Goal: Task Accomplishment & Management: Complete application form

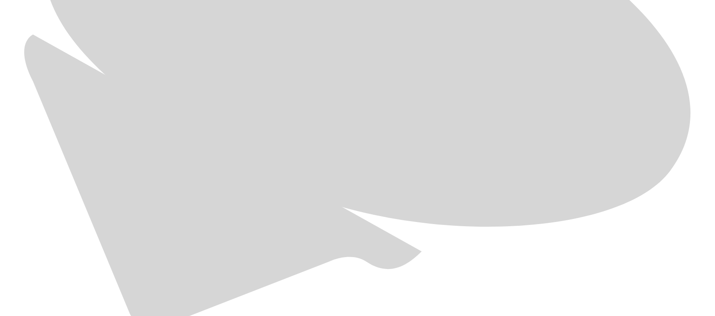
scroll to position [614, 0]
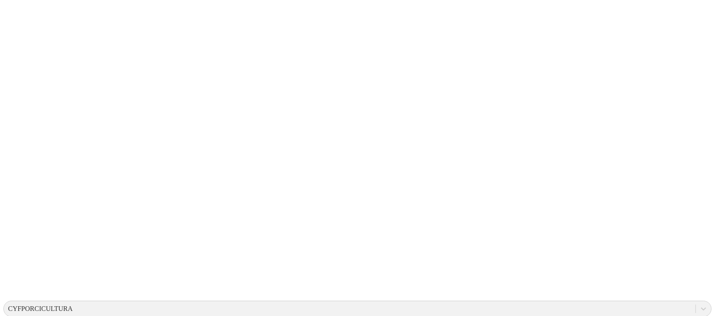
scroll to position [0, 0]
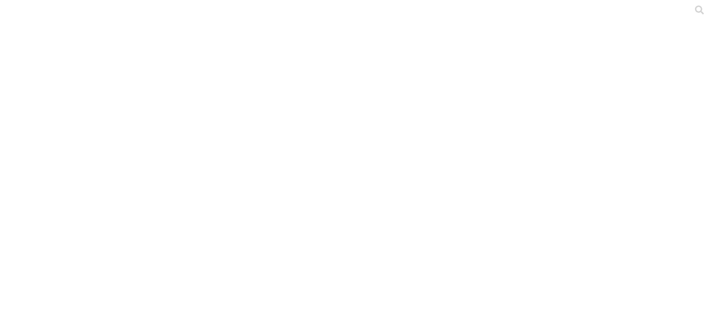
type input "[PERSON_NAME] [DATE]"
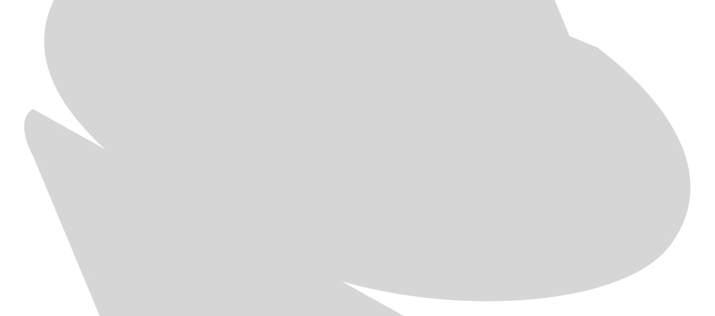
scroll to position [614, 0]
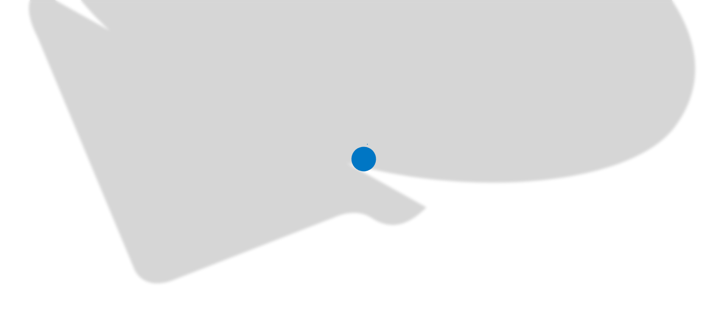
scroll to position [0, 0]
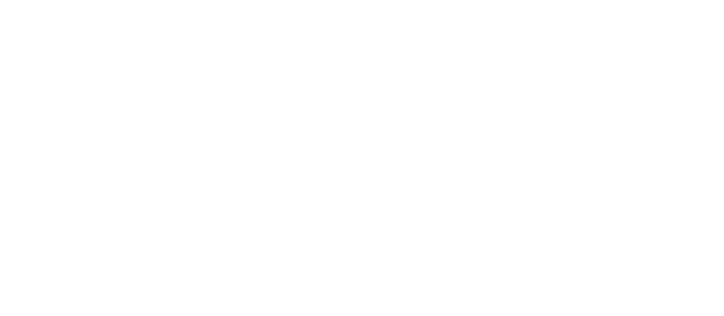
drag, startPoint x: 511, startPoint y: 134, endPoint x: 331, endPoint y: 124, distance: 179.7
type input "[DATE]"
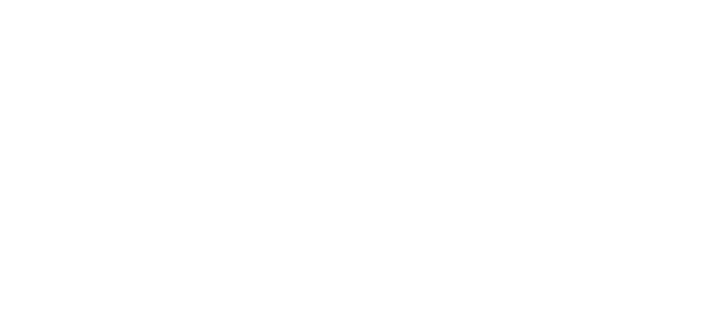
paste input "[DATE]"
type input "[DATE]"
paste input "[DATE]"
type input "[DATE]"
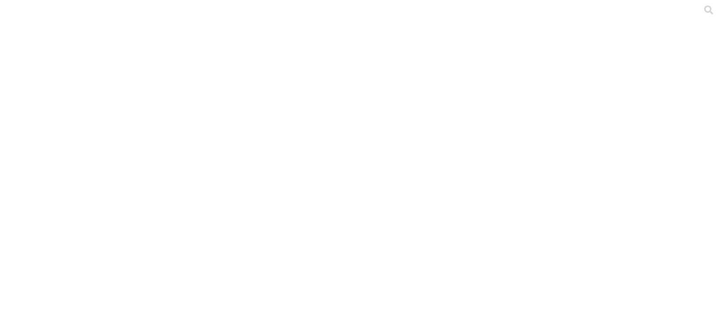
paste input "[DATE]"
type input "[DATE]"
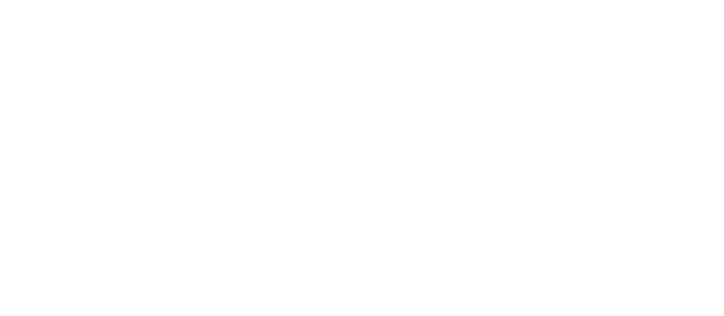
paste input "[DATE]"
type input "[DATE]"
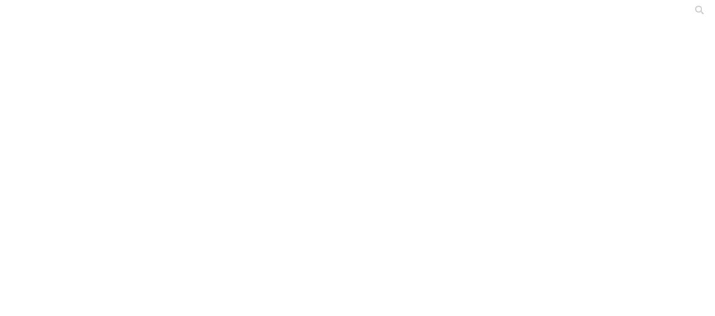
drag, startPoint x: 481, startPoint y: 132, endPoint x: 400, endPoint y: 132, distance: 80.2
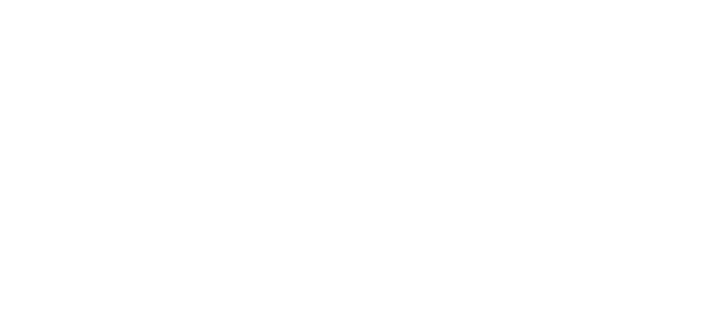
type input "[DATE]"
paste input "[DATE]"
type input "[DATE]"
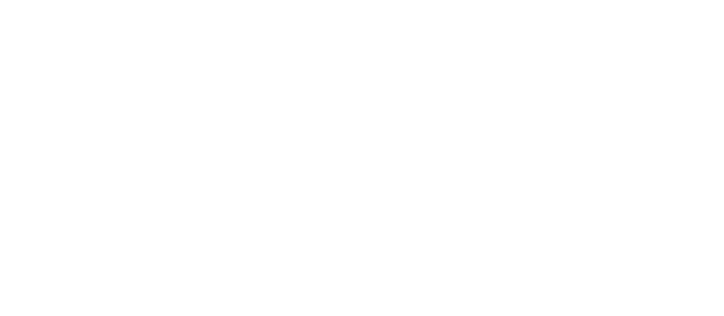
paste input "[DATE]"
type input "[DATE]"
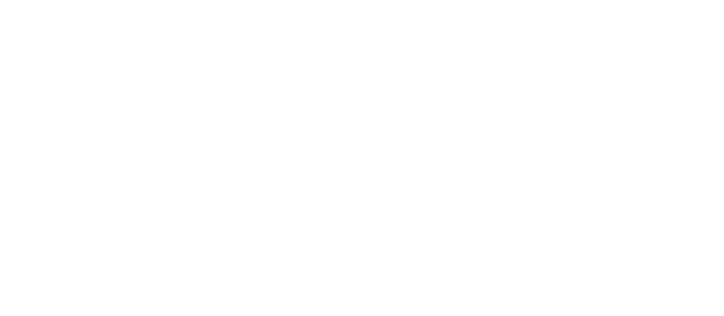
type input "[DATE]"
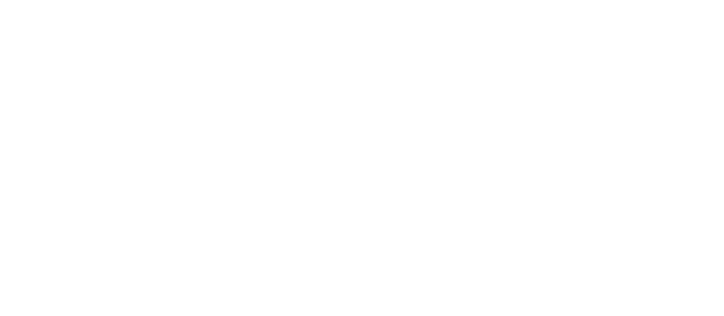
paste input "04-25N 2 343.14 160 11042025 23.00 5.42 156 27052025 69.00 29.54 46.00 4 2.50 1…"
type input "04-25N 2 343.14 160 11042025 23.00 5.42 156 27052025 69.00 29.54 46.00 4 2.50 1…"
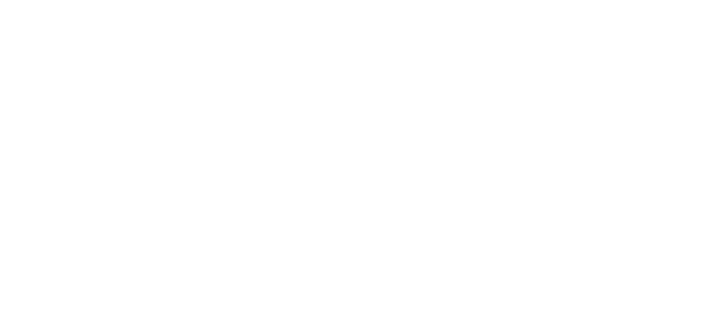
scroll to position [0, 0]
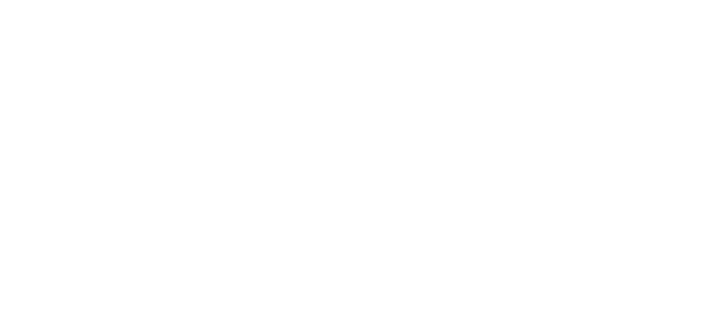
type input "[DATE]"
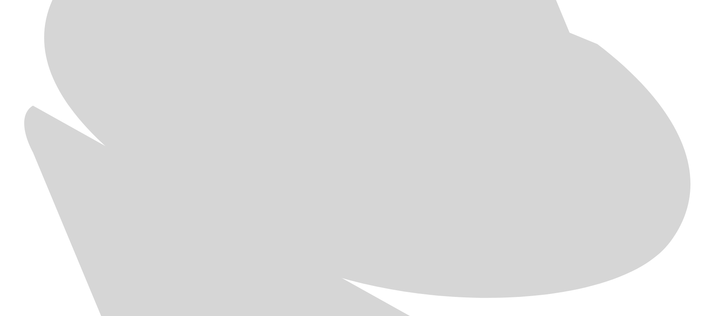
scroll to position [565, 0]
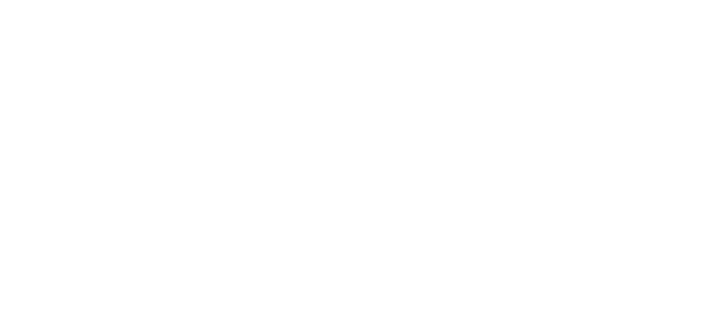
scroll to position [0, 0]
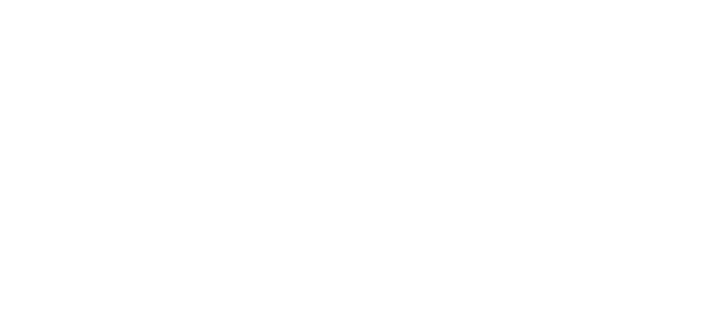
type input "Terraporci [DATE]"
